Goal: Transaction & Acquisition: Purchase product/service

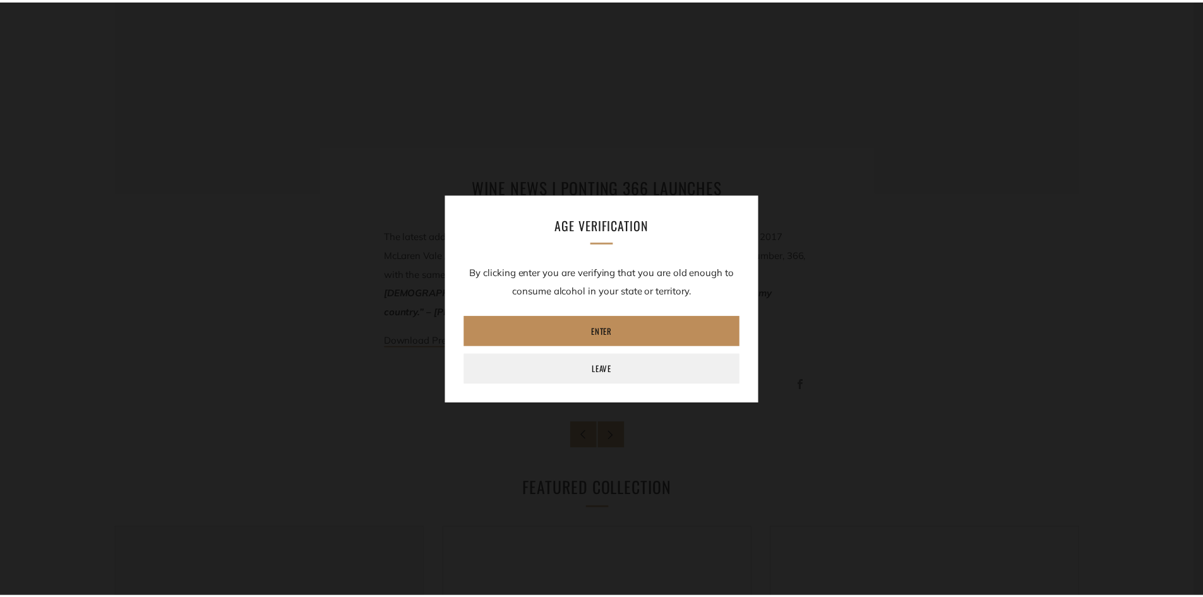
scroll to position [379, 0]
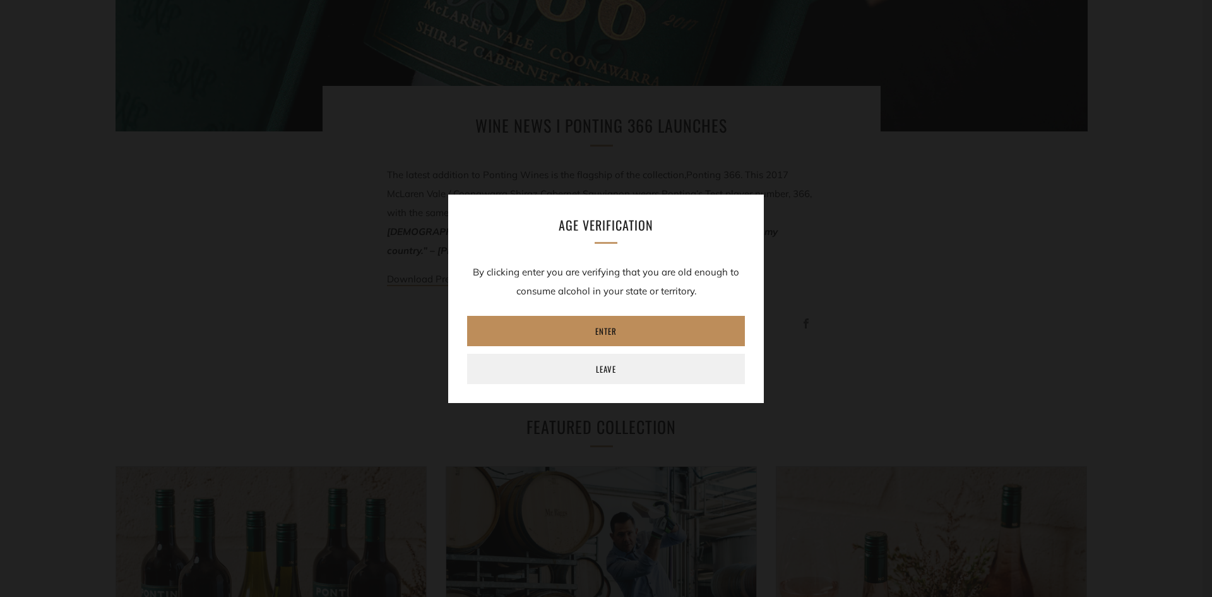
click at [602, 333] on link "Enter" at bounding box center [606, 331] width 278 height 30
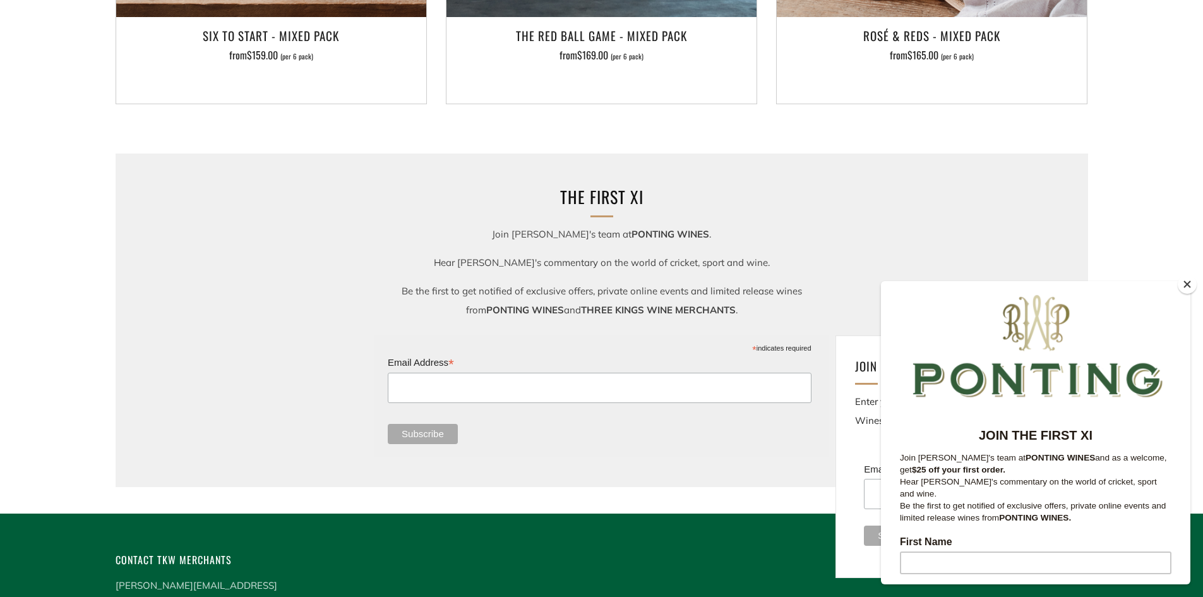
scroll to position [1010, 0]
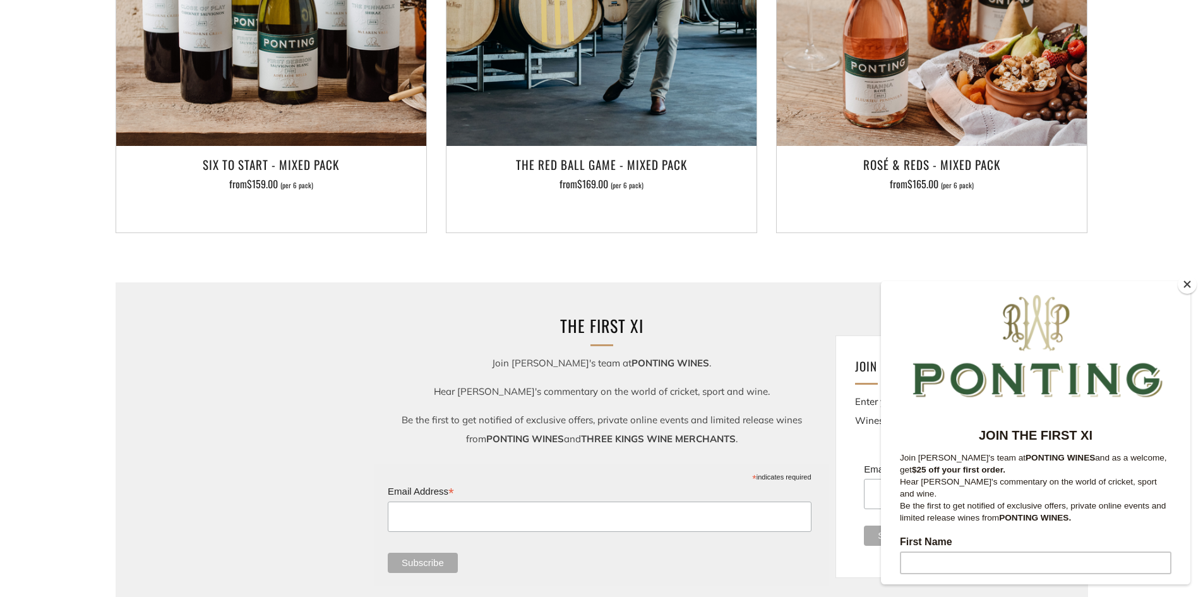
click at [1186, 279] on button "Close" at bounding box center [1187, 284] width 19 height 19
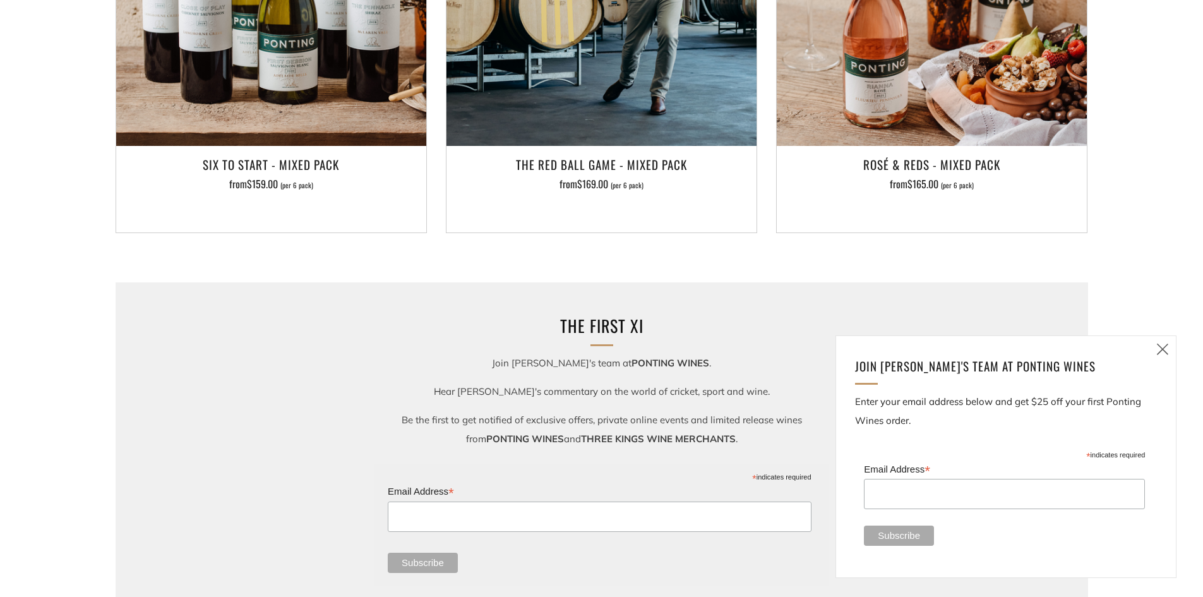
click at [1164, 348] on icon at bounding box center [1162, 349] width 15 height 16
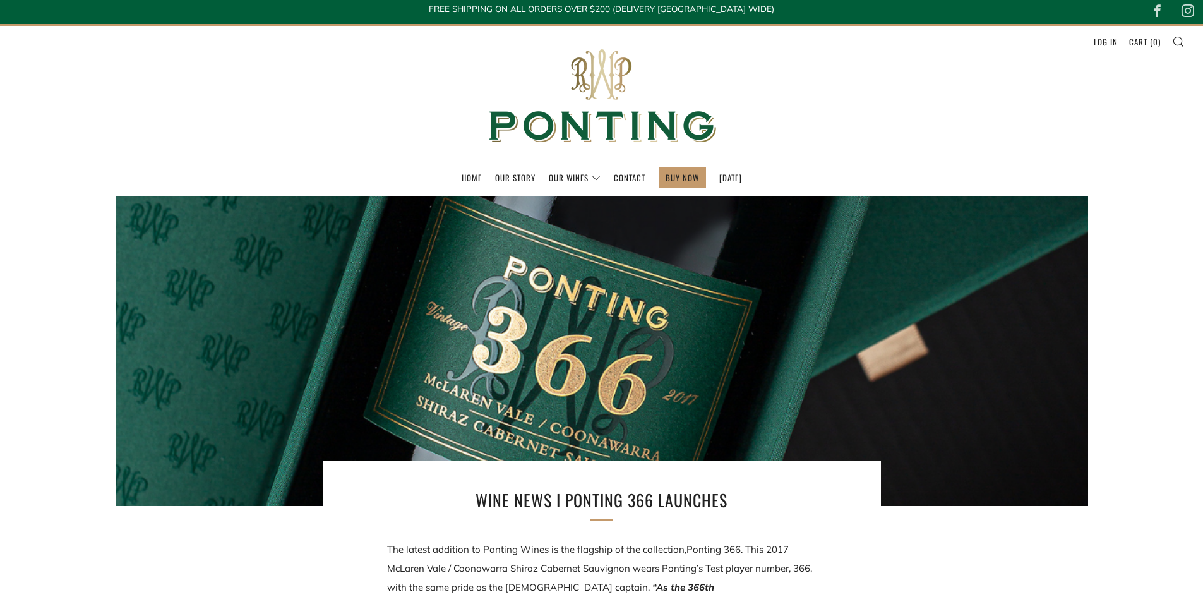
scroll to position [0, 0]
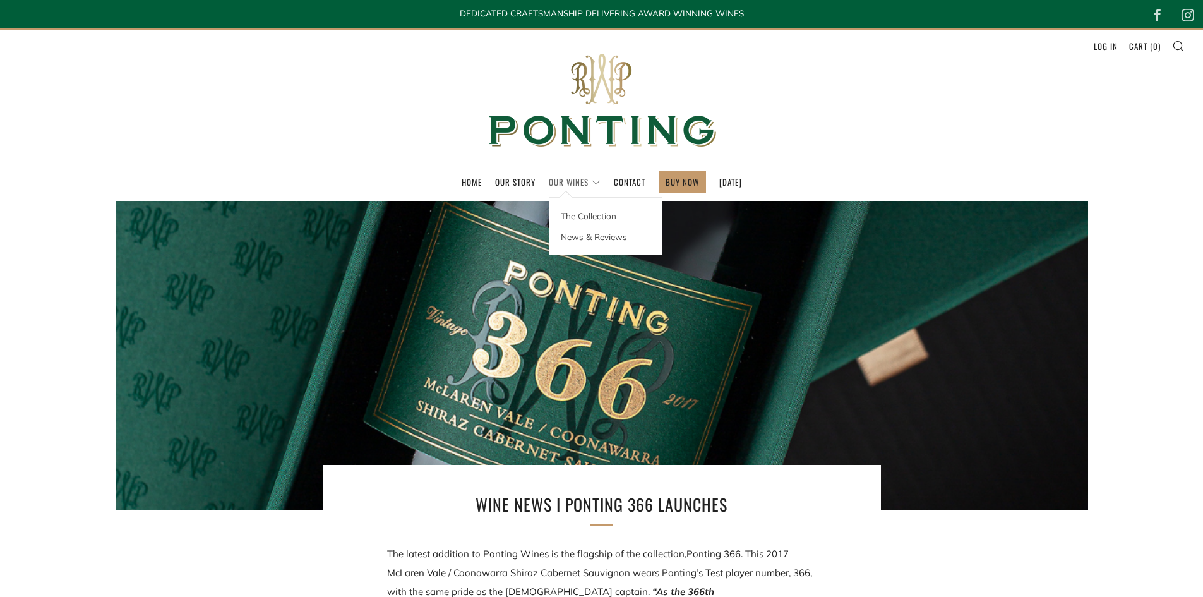
click at [559, 177] on link "Our Wines" at bounding box center [575, 182] width 52 height 20
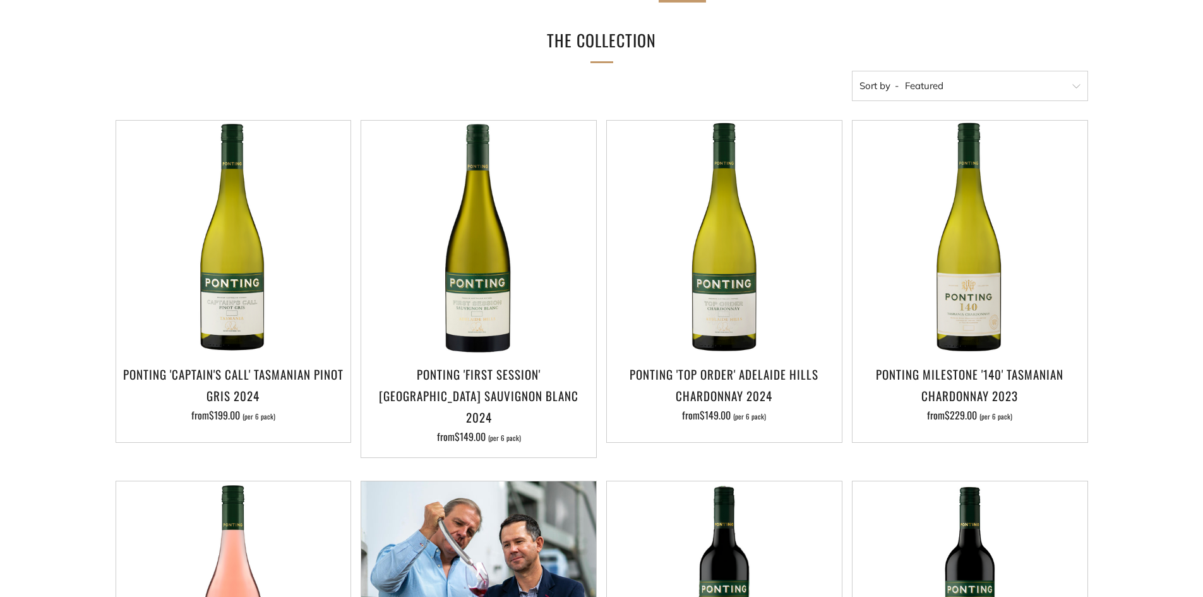
scroll to position [189, 0]
